Goal: Information Seeking & Learning: Learn about a topic

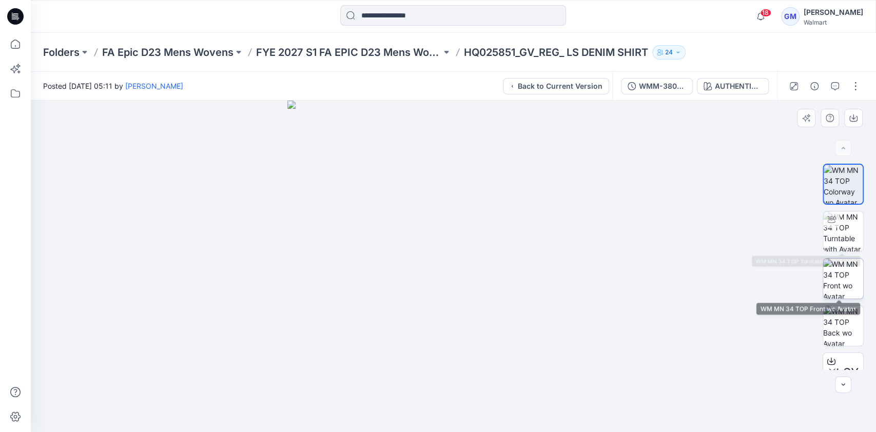
click at [840, 277] on img at bounding box center [843, 279] width 40 height 40
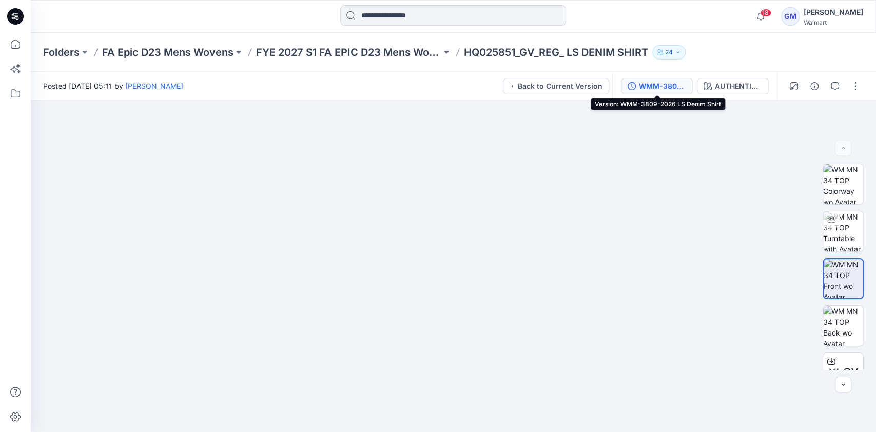
click at [656, 86] on div "WMM-3809-2026 LS Denim Shirt" at bounding box center [662, 86] width 47 height 11
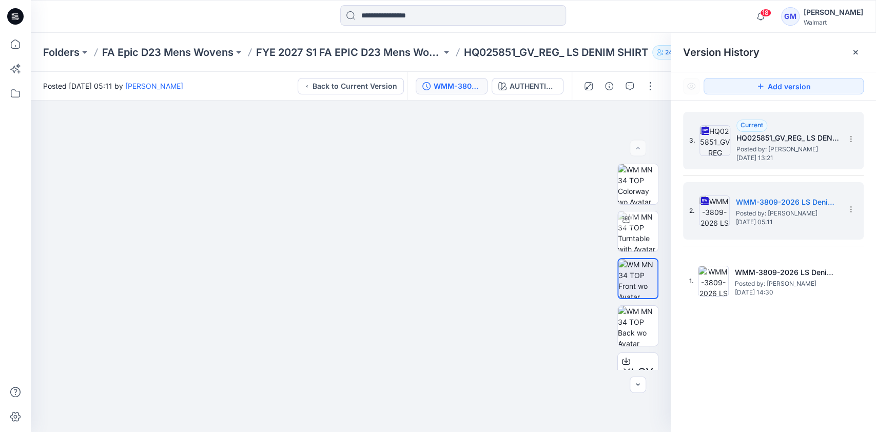
click at [771, 133] on h5 "HQ025851_GV_REG_ LS DENIM SHIRT" at bounding box center [788, 138] width 103 height 12
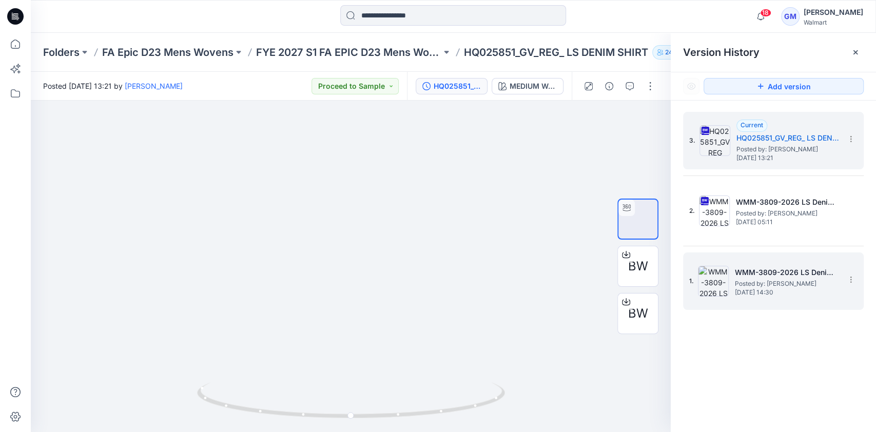
click at [769, 280] on span "Posted by: [PERSON_NAME]" at bounding box center [786, 284] width 103 height 10
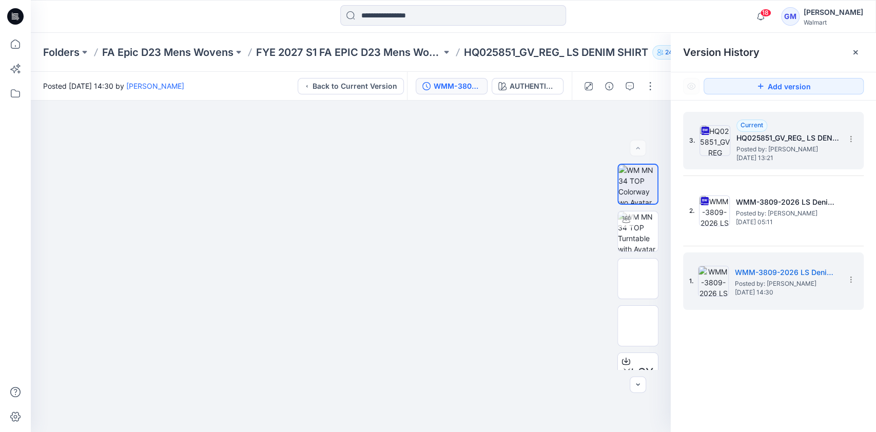
click at [771, 150] on span "Posted by: [PERSON_NAME]" at bounding box center [788, 149] width 103 height 10
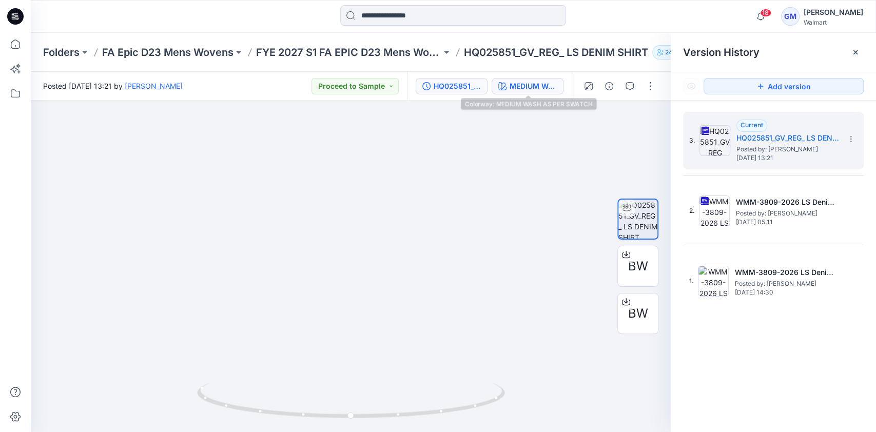
click at [535, 83] on div "MEDIUM WASH AS PER SWATCH" at bounding box center [533, 86] width 47 height 11
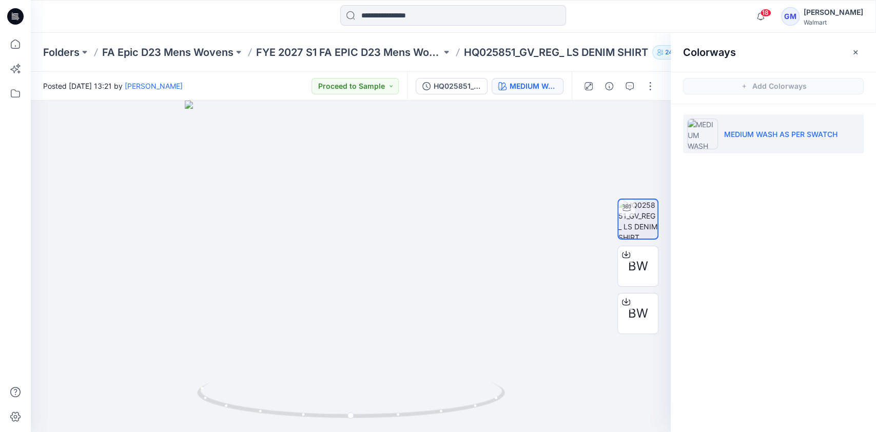
click at [745, 354] on div "Colorways Add Colorways MEDIUM WASH AS PER SWATCH" at bounding box center [773, 232] width 205 height 399
click at [507, 82] on button "MEDIUM WASH AS PER SWATCH" at bounding box center [528, 86] width 72 height 16
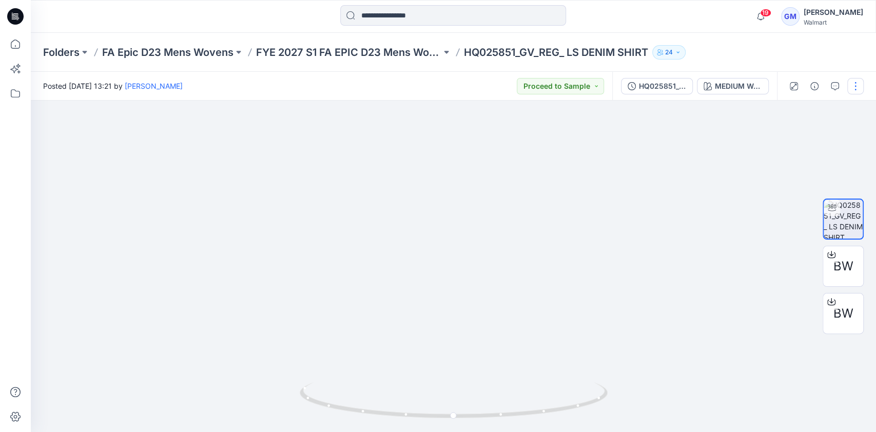
click at [858, 84] on button "button" at bounding box center [856, 86] width 16 height 16
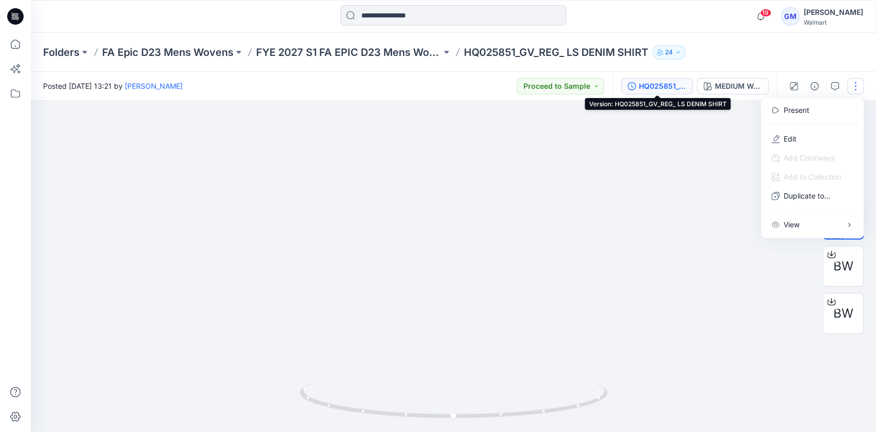
click at [653, 82] on div "HQ025851_GV_REG_ LS DENIM SHIRT" at bounding box center [662, 86] width 47 height 11
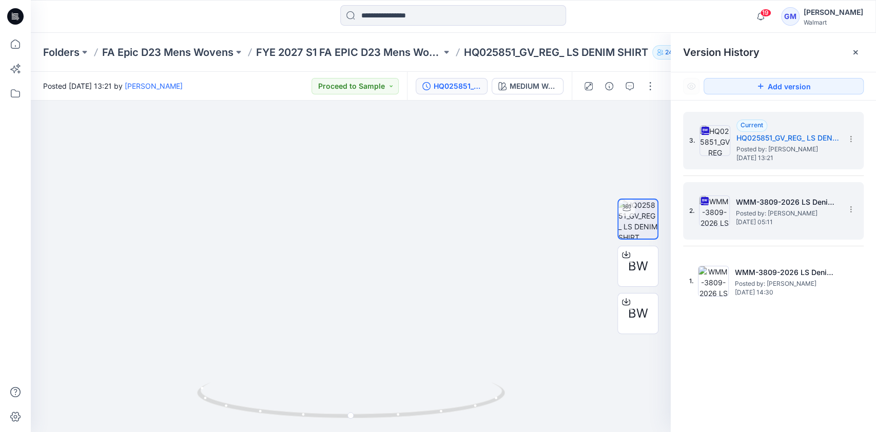
click at [777, 224] on span "[DATE] 05:11" at bounding box center [787, 222] width 103 height 7
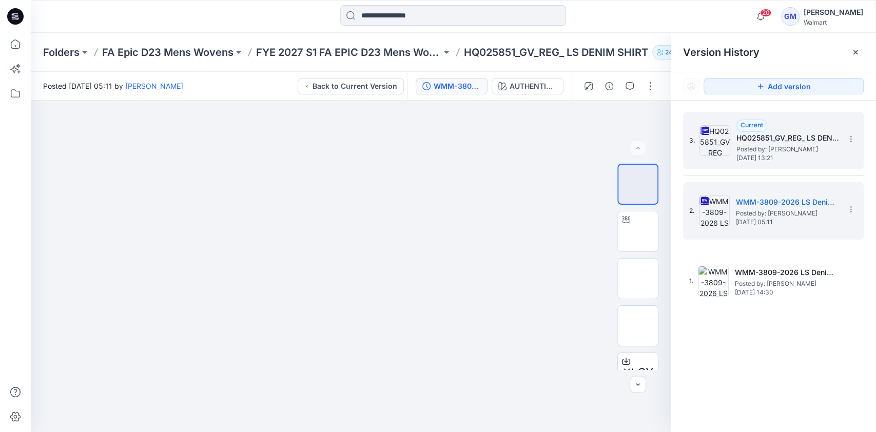
click at [743, 136] on h5 "HQ025851_GV_REG_ LS DENIM SHIRT" at bounding box center [788, 138] width 103 height 12
